Goal: Obtain resource: Obtain resource

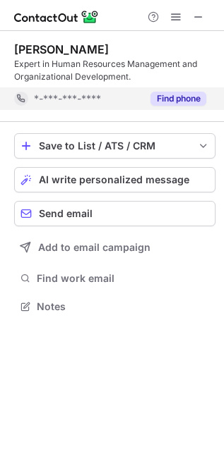
scroll to position [7, 7]
click at [161, 130] on div "Save to List / ATS / CRM List Select Lever Connect Greenhouse Connect Salesforc…" at bounding box center [114, 225] width 201 height 206
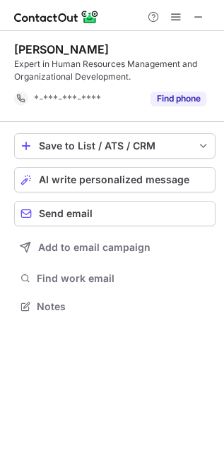
click at [173, 111] on div "Abdullah Al Sinani Expert in Human Resources Management and Organizational Deve…" at bounding box center [114, 76] width 201 height 91
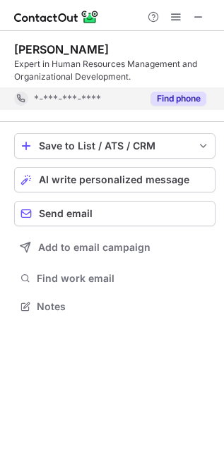
click at [181, 106] on div "Find phone" at bounding box center [174, 98] width 64 height 23
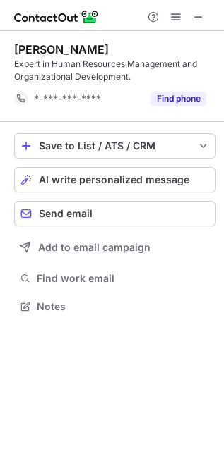
scroll to position [7, 7]
click at [221, 358] on div "[PERSON_NAME] Expert in Human Resources Management and Organizational Developme…" at bounding box center [112, 240] width 224 height 418
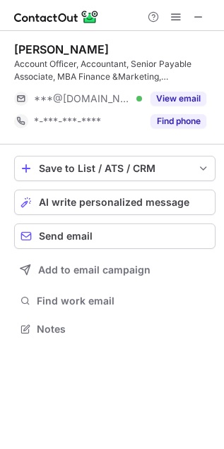
scroll to position [319, 224]
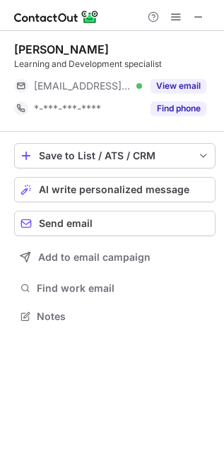
scroll to position [307, 224]
click at [199, 12] on span at bounding box center [198, 16] width 11 height 11
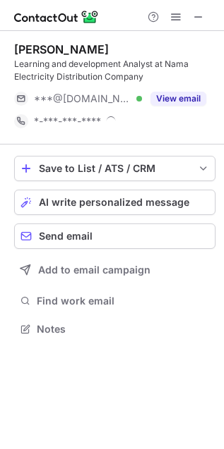
scroll to position [319, 224]
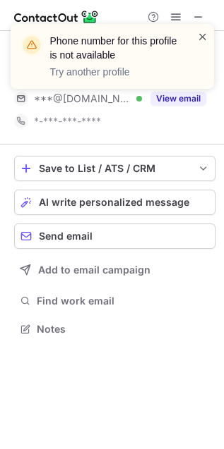
click at [205, 39] on span at bounding box center [202, 37] width 11 height 14
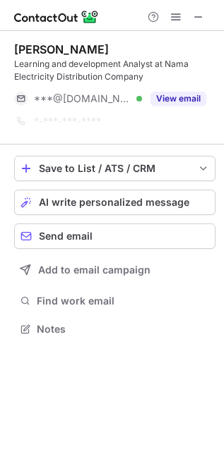
click at [195, 18] on div "Phone number for this profile is not available Try another profile" at bounding box center [112, 62] width 226 height 104
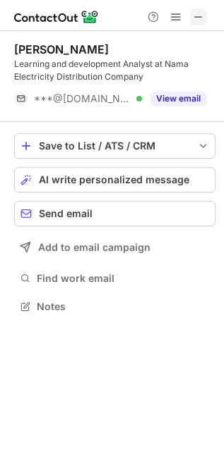
click at [198, 18] on span at bounding box center [198, 16] width 11 height 11
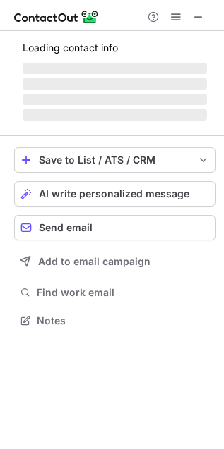
scroll to position [319, 224]
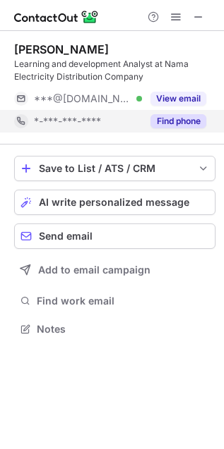
click at [162, 128] on div "Find phone" at bounding box center [174, 121] width 64 height 23
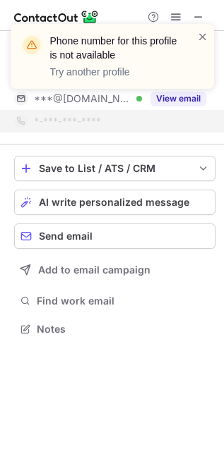
click at [192, 12] on div "Phone number for this profile is not available Try another profile" at bounding box center [112, 62] width 226 height 104
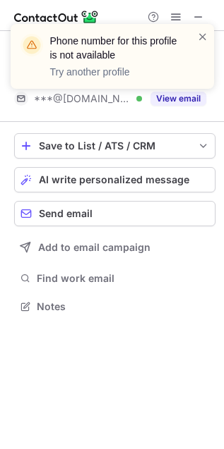
scroll to position [7, 7]
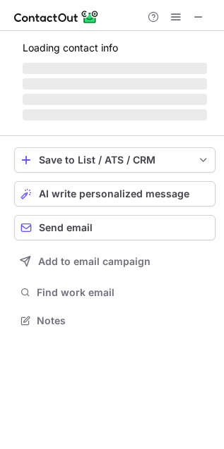
scroll to position [319, 224]
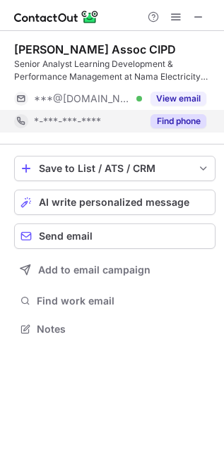
click at [183, 122] on button "Find phone" at bounding box center [178, 121] width 56 height 14
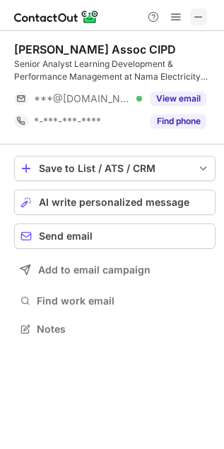
click at [202, 11] on span at bounding box center [198, 16] width 11 height 11
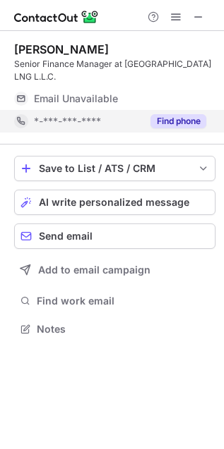
scroll to position [307, 224]
click at [159, 110] on div "Find phone" at bounding box center [174, 121] width 64 height 23
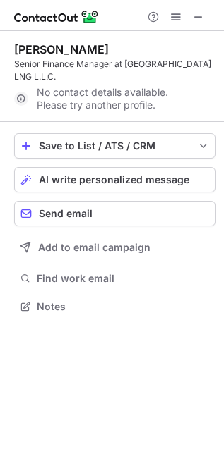
scroll to position [6, 7]
click at [195, 18] on span at bounding box center [198, 16] width 11 height 11
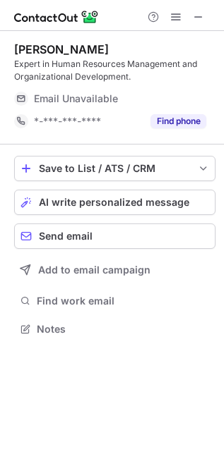
scroll to position [319, 224]
